Goal: Information Seeking & Learning: Understand process/instructions

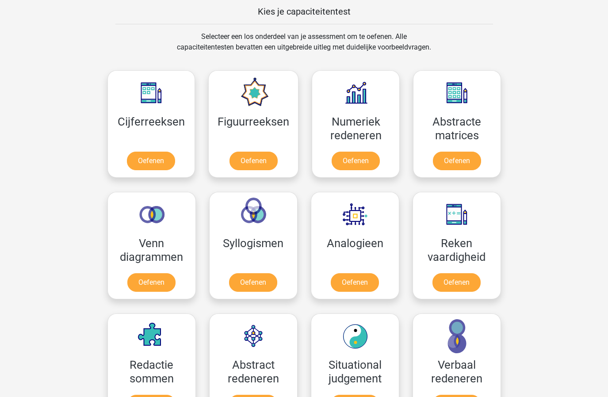
scroll to position [424, 0]
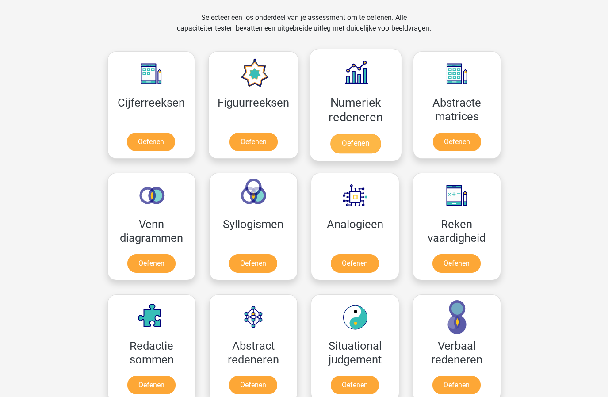
click at [365, 146] on link "Oefenen" at bounding box center [355, 143] width 50 height 19
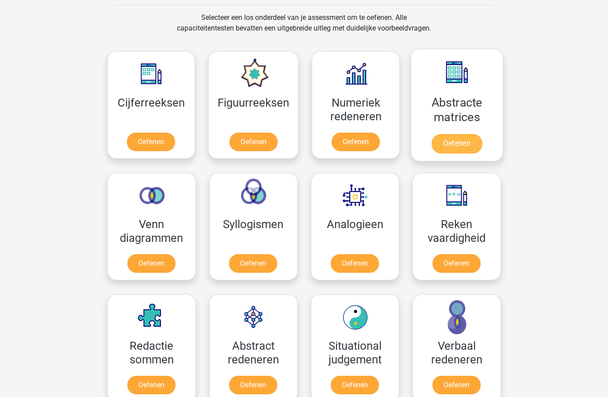
click at [455, 147] on link "Oefenen" at bounding box center [456, 143] width 50 height 19
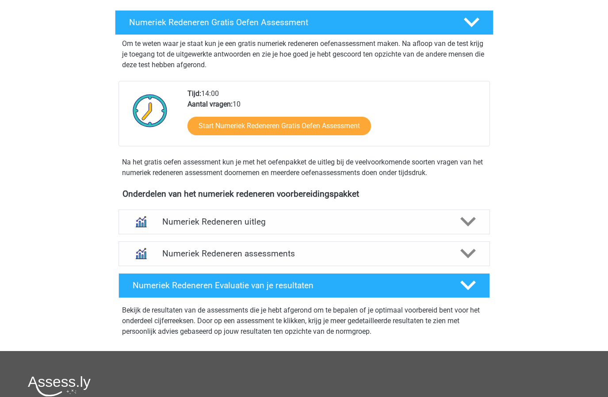
scroll to position [231, 0]
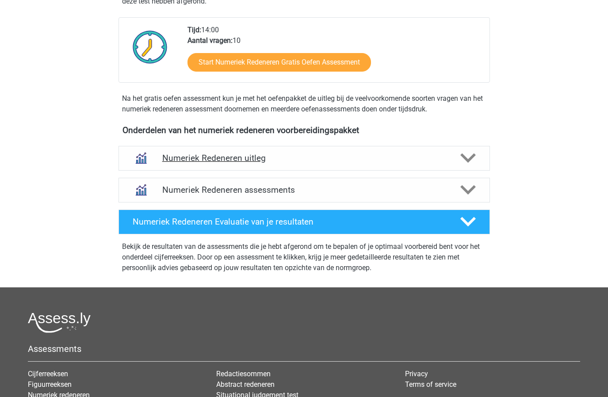
click at [365, 147] on div "Numeriek Redeneren uitleg" at bounding box center [303, 158] width 371 height 25
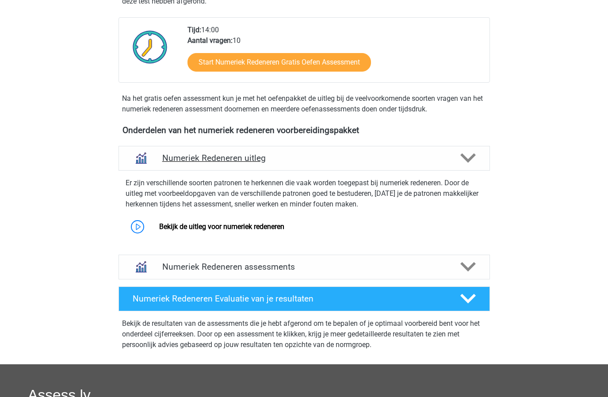
scroll to position [255, 0]
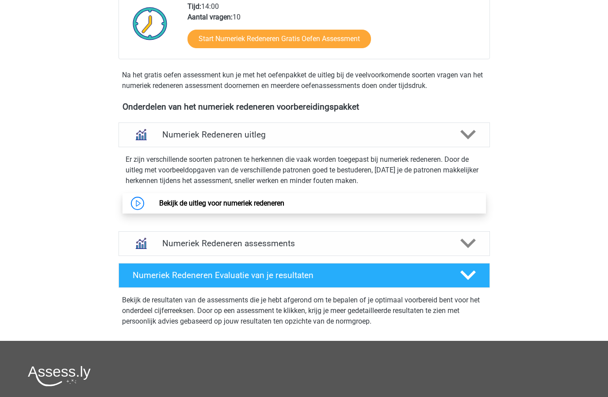
click at [267, 199] on link "Bekijk de uitleg voor numeriek redeneren" at bounding box center [221, 203] width 125 height 8
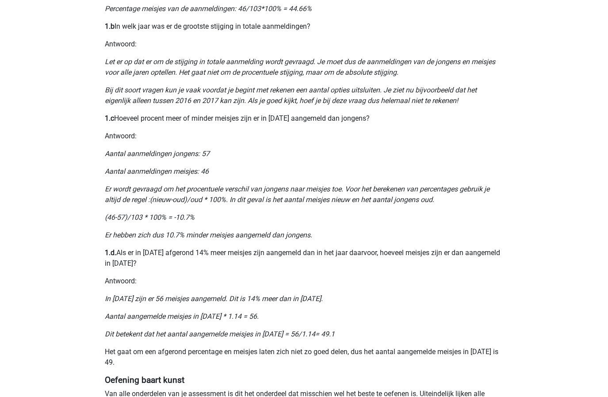
scroll to position [587, 0]
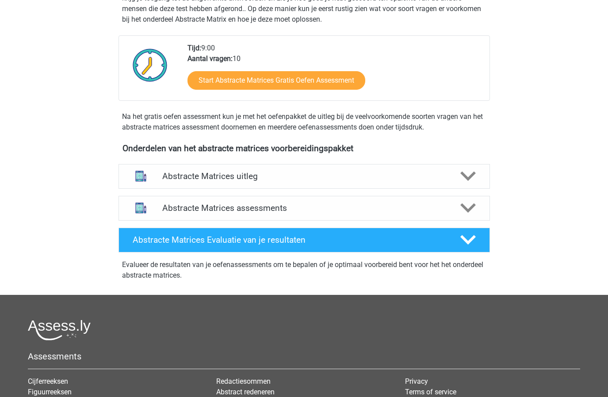
scroll to position [252, 0]
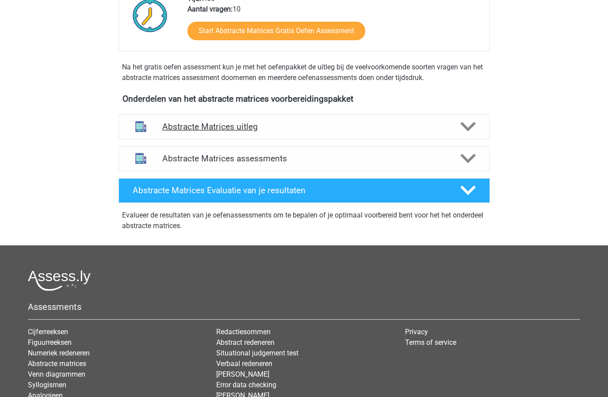
click at [211, 133] on div "Abstracte Matrices uitleg" at bounding box center [303, 126] width 371 height 25
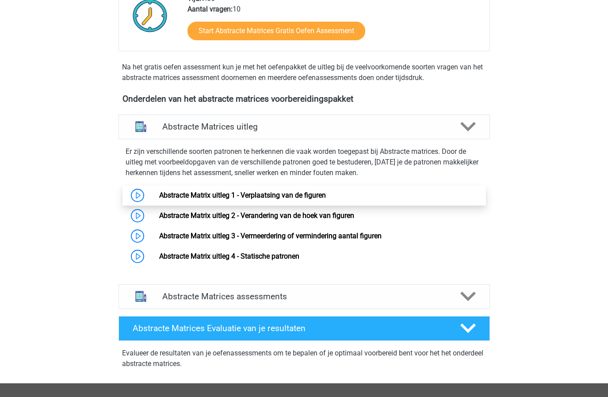
click at [301, 197] on link "Abstracte Matrix uitleg 1 - Verplaatsing van de figuren" at bounding box center [242, 195] width 167 height 8
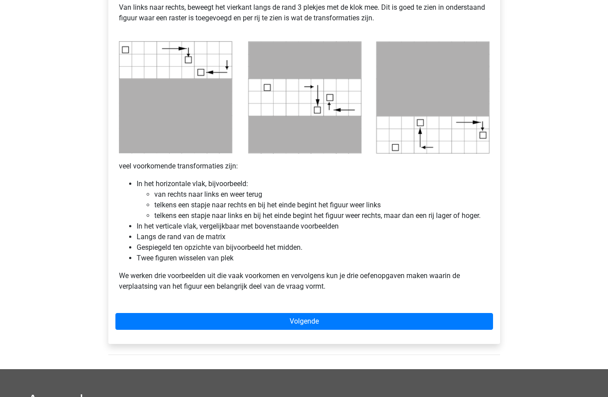
scroll to position [426, 0]
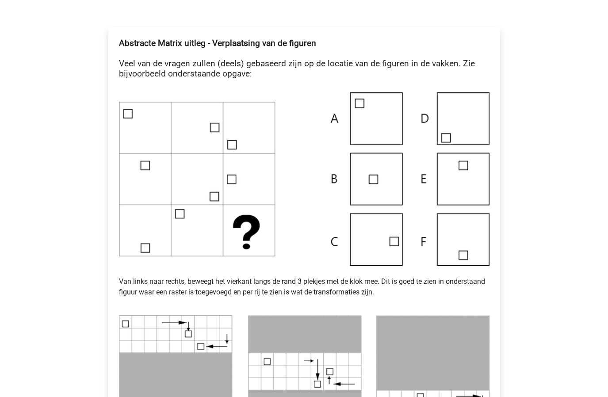
click at [386, 230] on img at bounding box center [304, 178] width 370 height 173
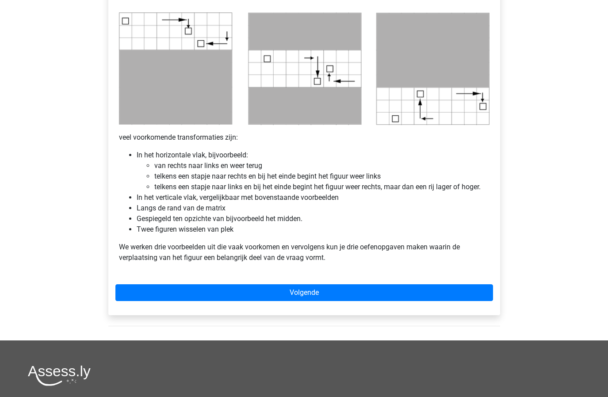
scroll to position [457, 0]
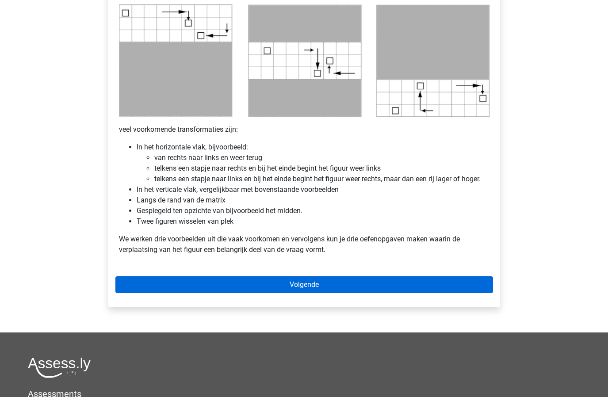
click at [373, 281] on link "Volgende" at bounding box center [303, 284] width 377 height 17
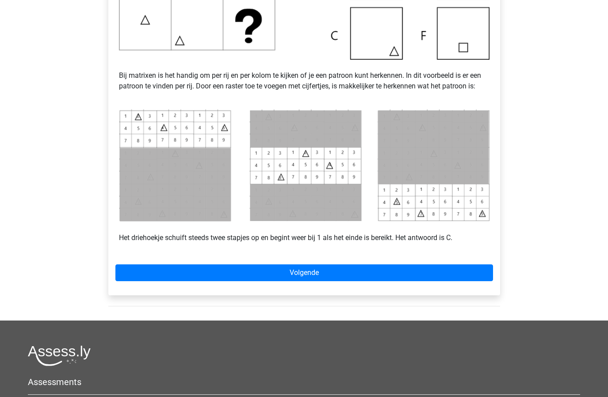
scroll to position [354, 0]
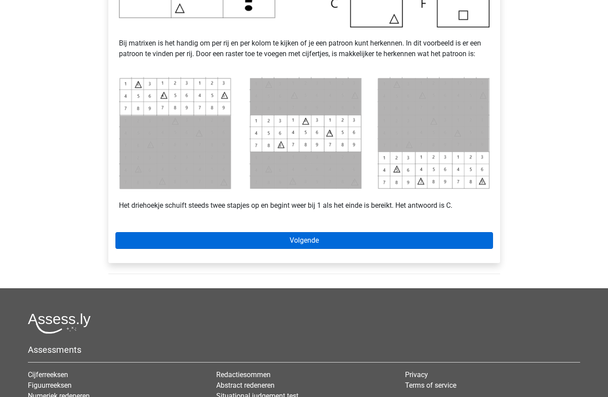
click at [319, 242] on link "Volgende" at bounding box center [303, 240] width 377 height 17
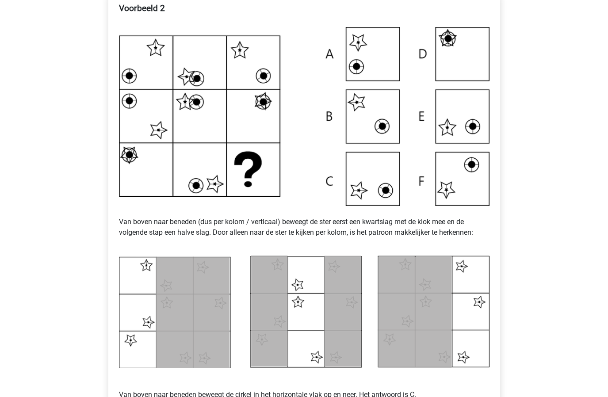
scroll to position [169, 0]
